Goal: Information Seeking & Learning: Check status

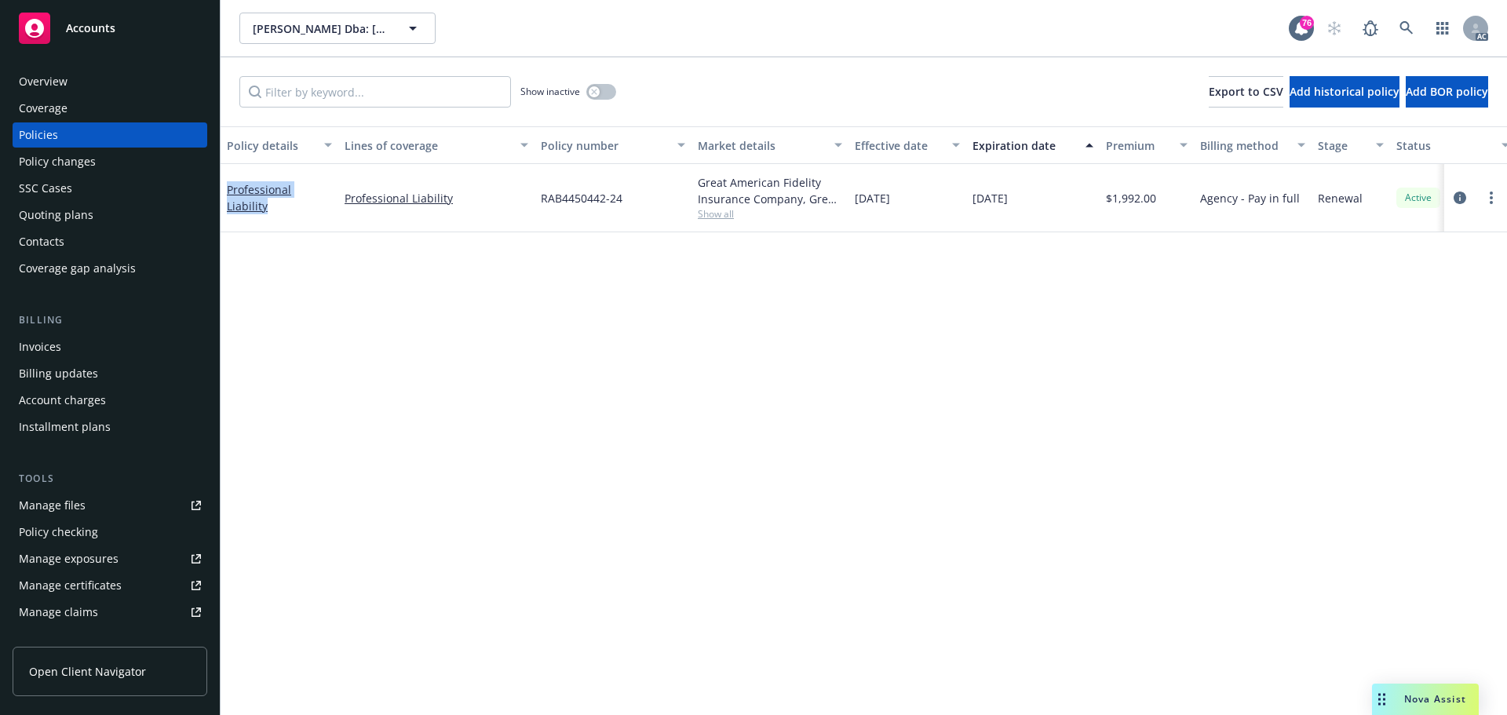
drag, startPoint x: 331, startPoint y: 210, endPoint x: 228, endPoint y: 207, distance: 102.9
click at [228, 207] on div "Professional Liability" at bounding box center [280, 198] width 118 height 68
copy link "Professional Liability"
drag, startPoint x: 1033, startPoint y: 208, endPoint x: 972, endPoint y: 208, distance: 61.2
click at [972, 208] on div "[DATE]" at bounding box center [1032, 198] width 133 height 68
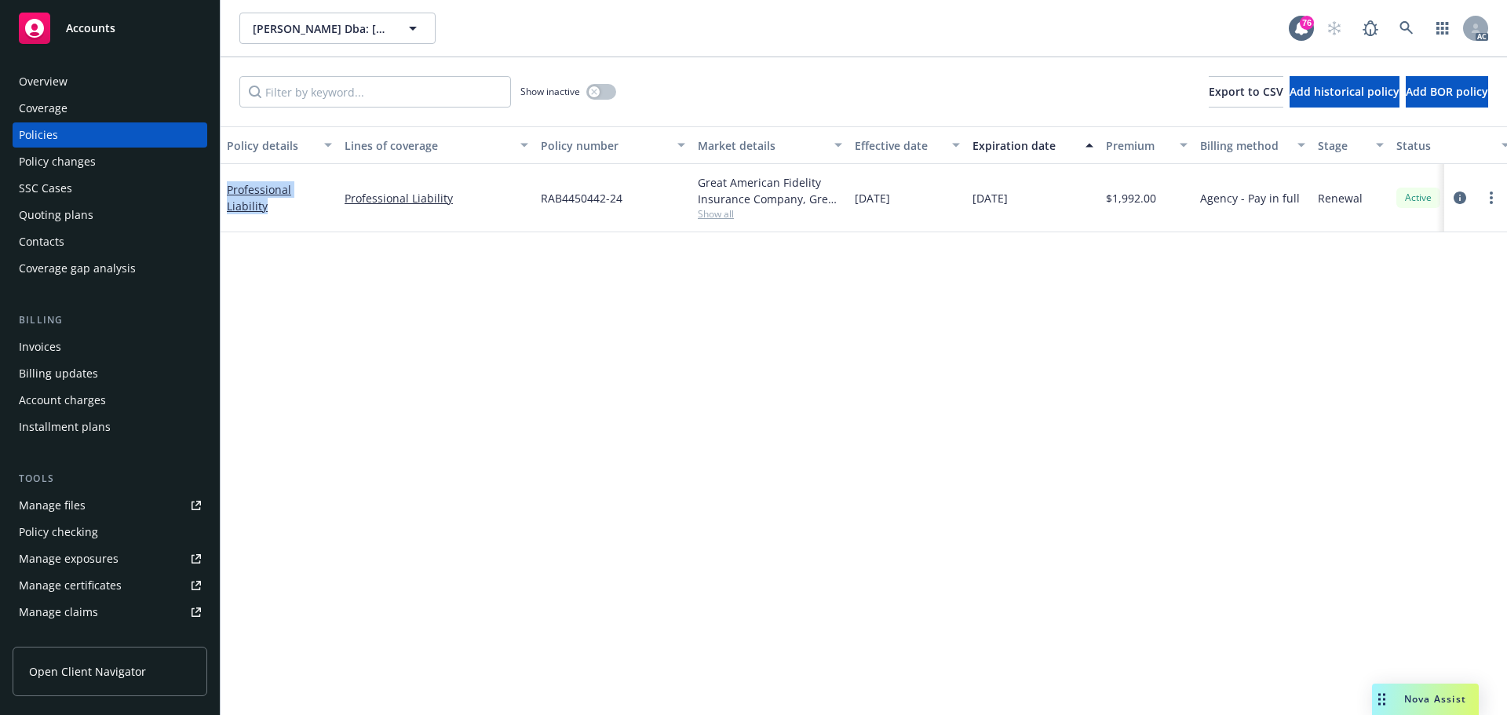
copy span "[DATE]"
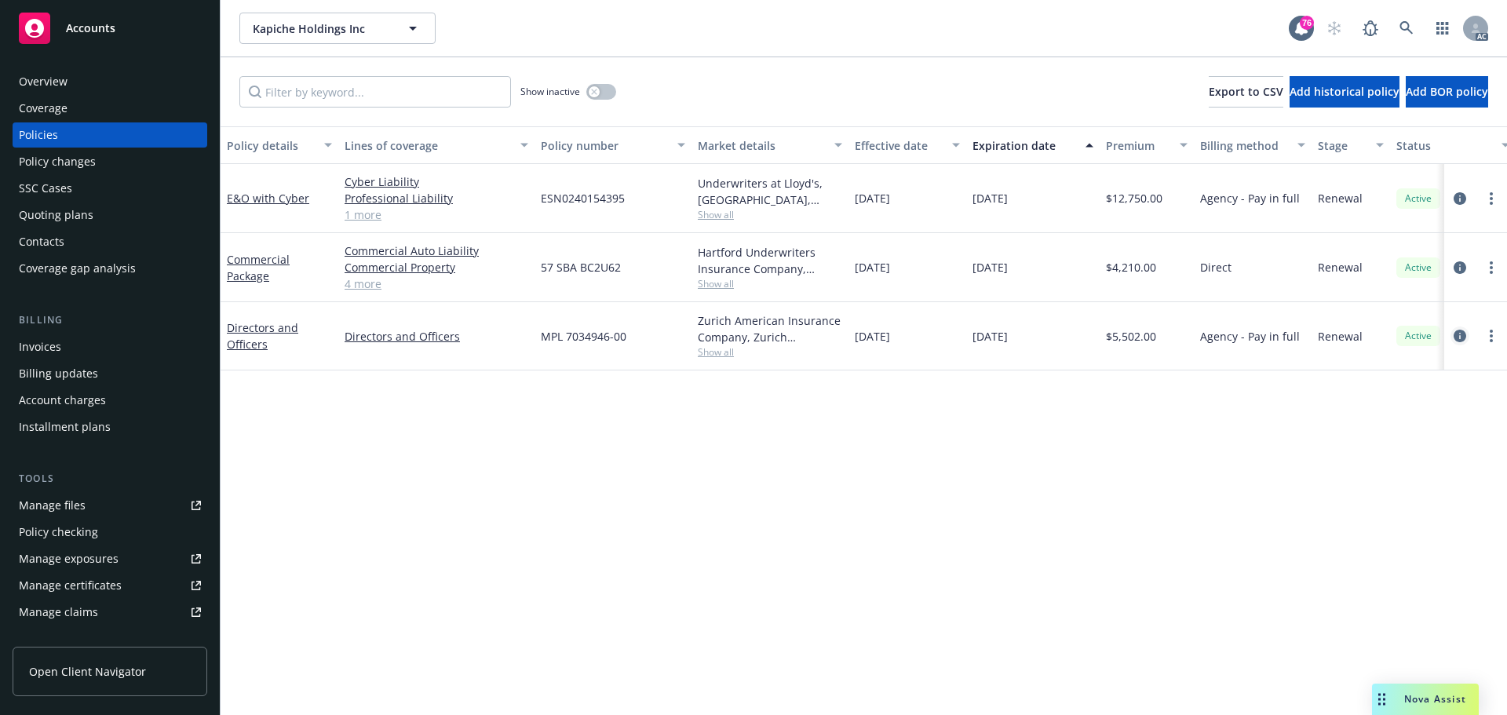
click at [1458, 337] on icon "circleInformation" at bounding box center [1460, 336] width 13 height 13
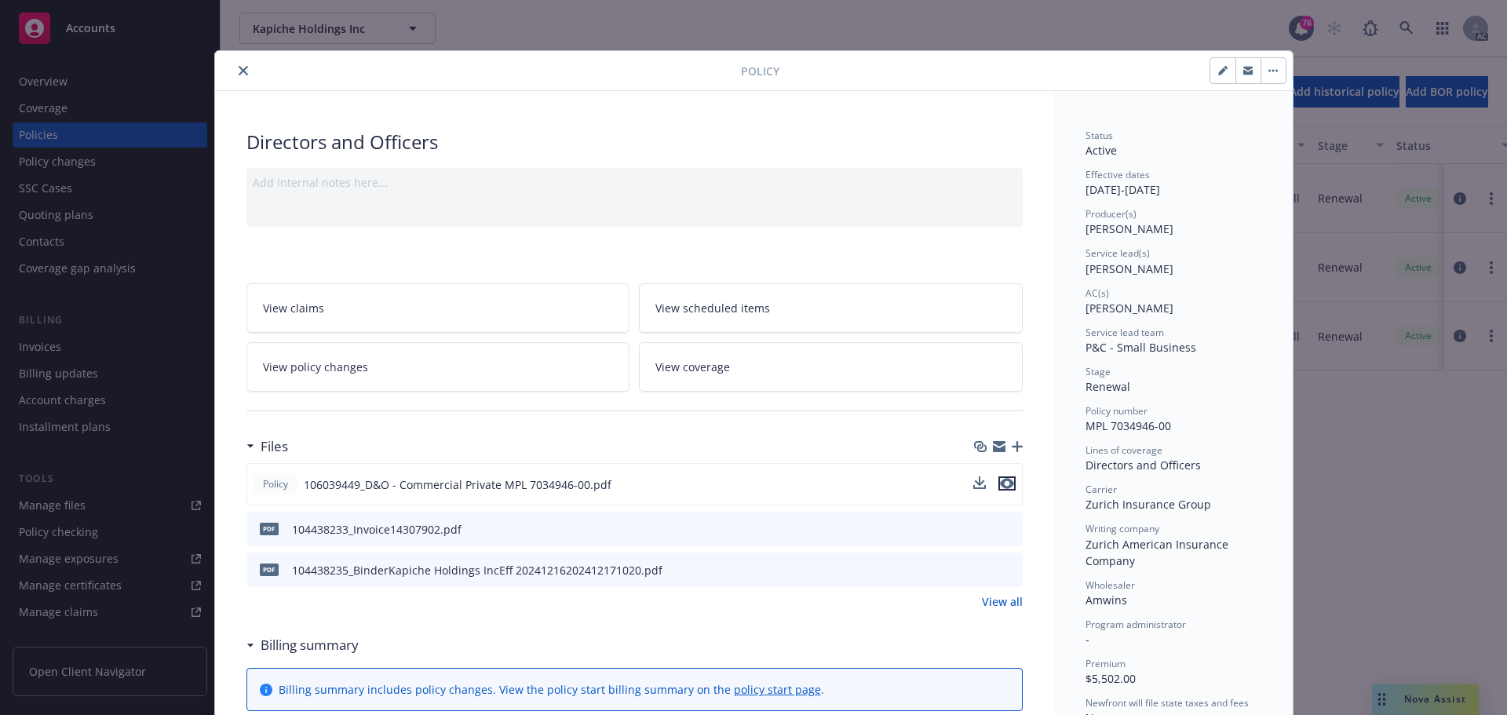
drag, startPoint x: 1005, startPoint y: 484, endPoint x: 1003, endPoint y: 473, distance: 11.2
click at [1005, 484] on icon "preview file" at bounding box center [1007, 483] width 14 height 11
click at [239, 71] on icon "close" at bounding box center [243, 70] width 9 height 9
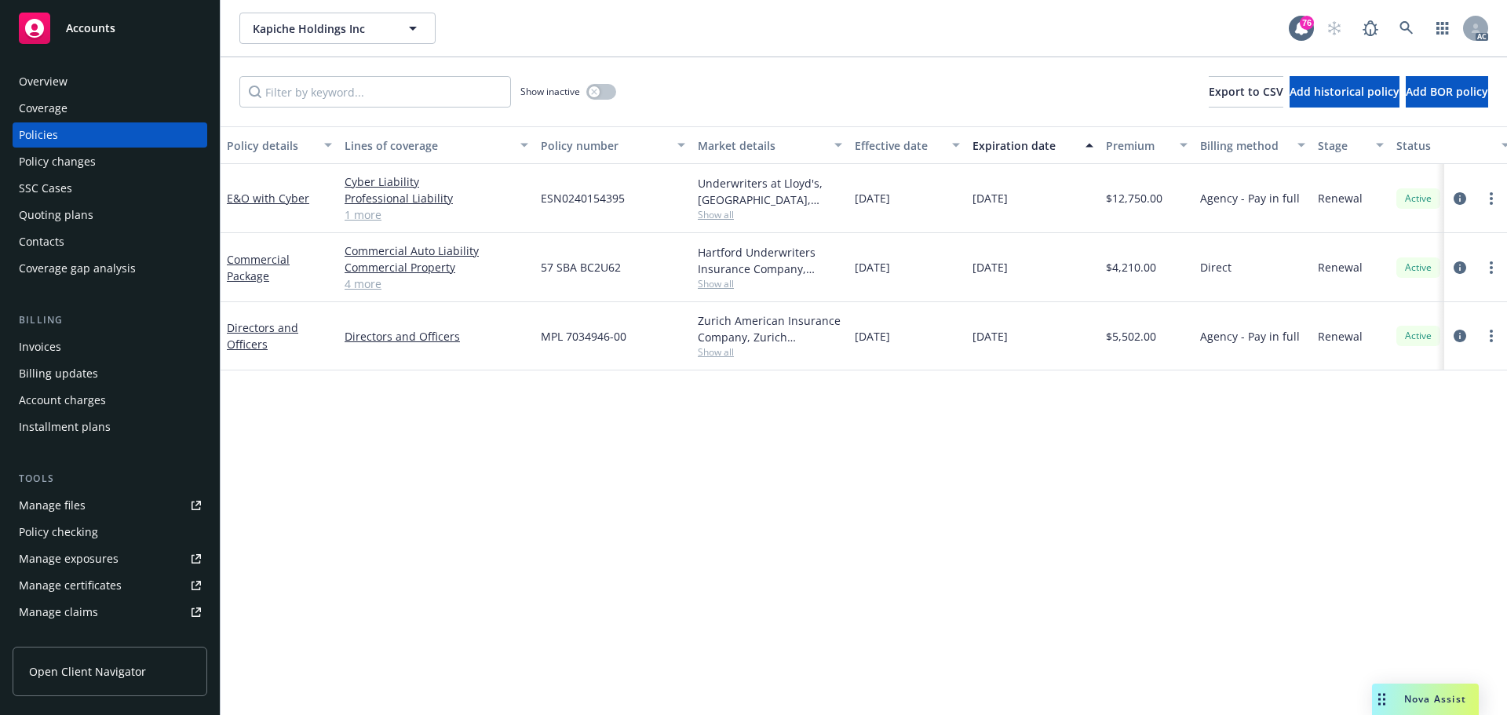
click at [360, 286] on link "4 more" at bounding box center [437, 284] width 184 height 16
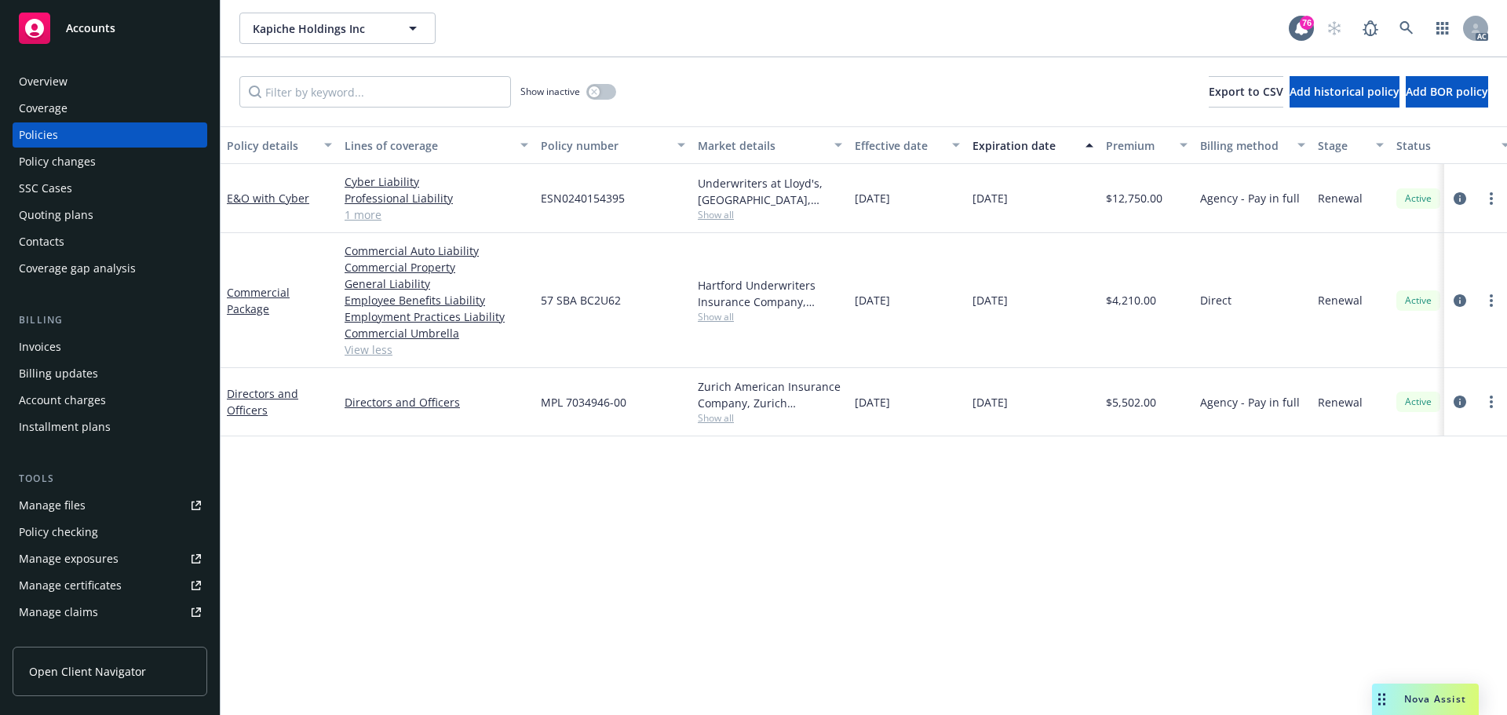
click at [362, 219] on link "1 more" at bounding box center [437, 214] width 184 height 16
